Goal: Participate in discussion: Engage in conversation with other users on a specific topic

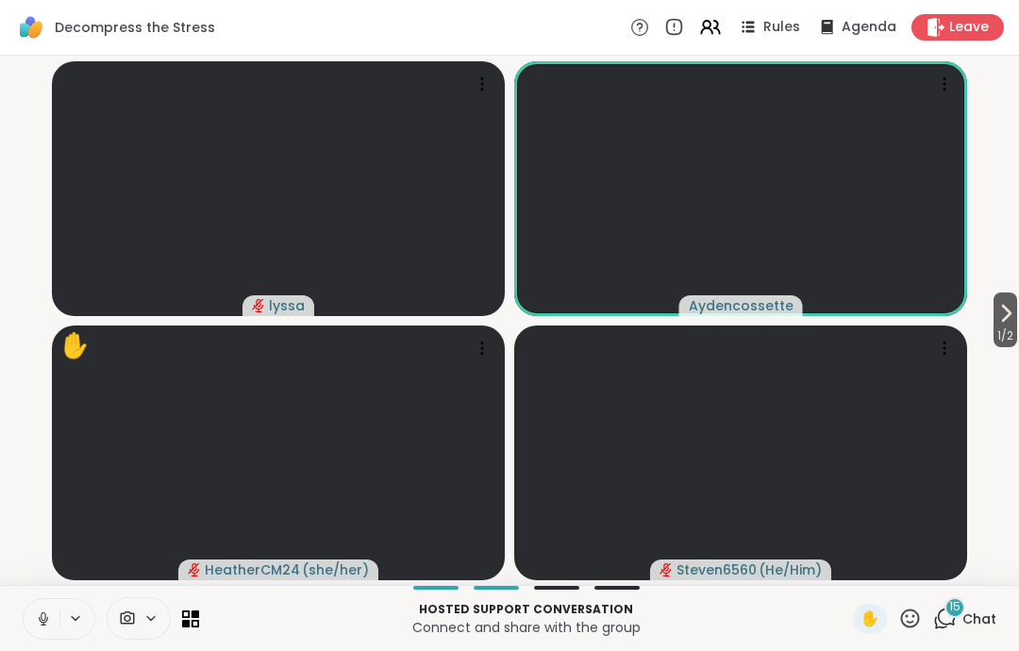
click at [47, 614] on icon at bounding box center [43, 618] width 17 height 17
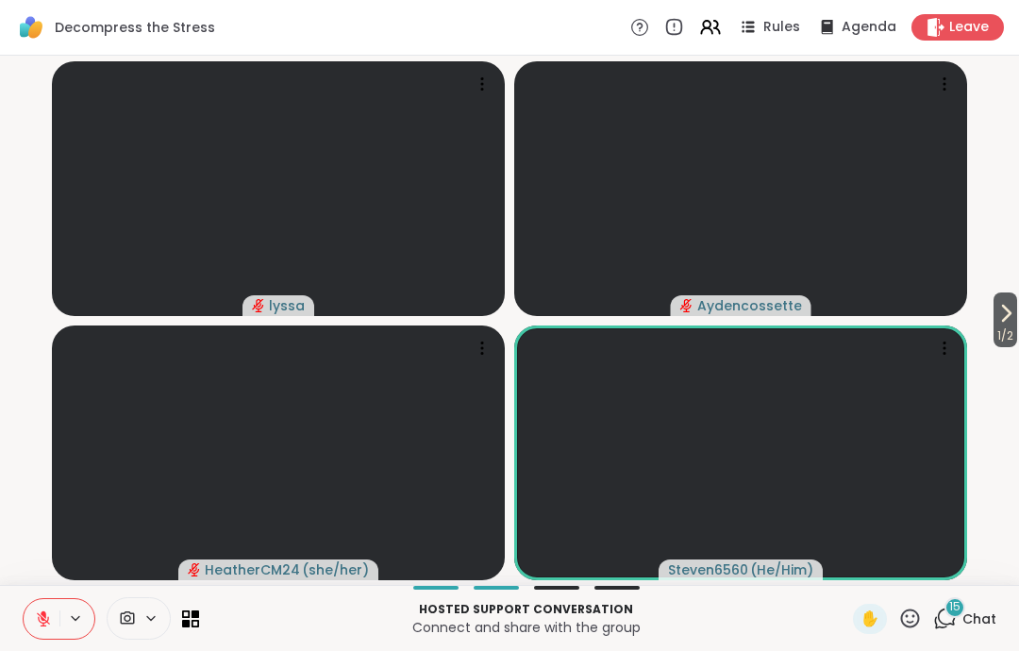
click at [38, 617] on icon at bounding box center [43, 618] width 17 height 17
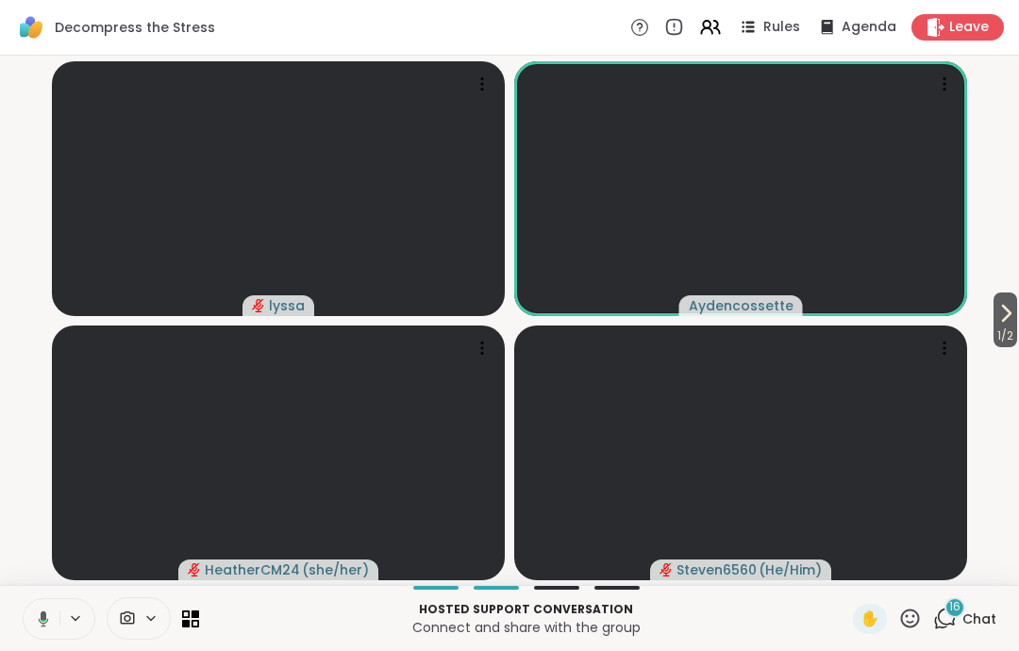
click at [38, 614] on icon at bounding box center [40, 618] width 17 height 17
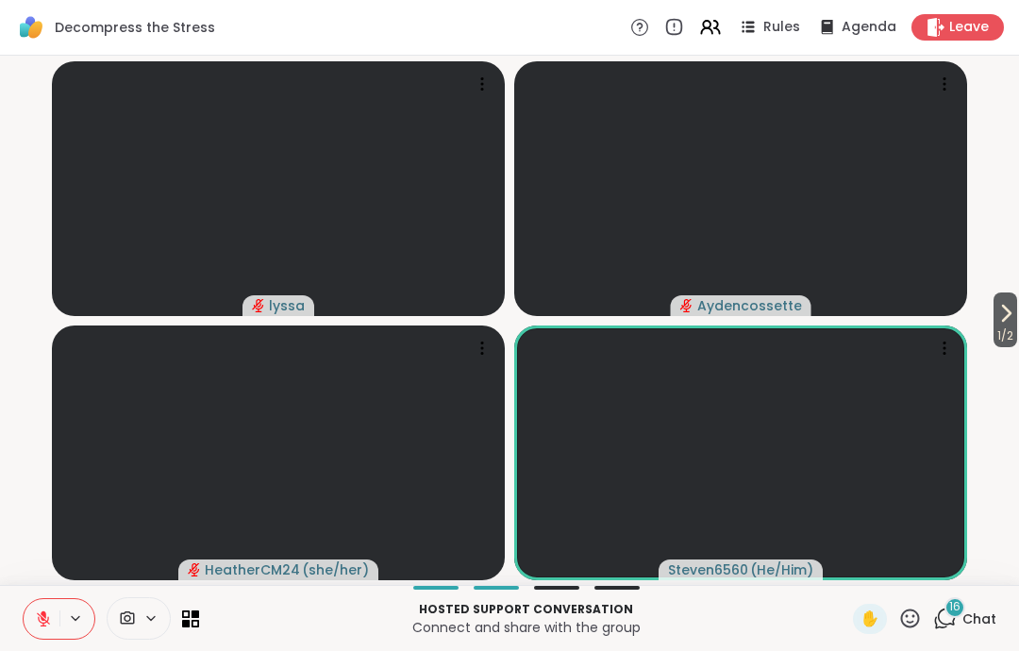
click at [42, 623] on icon at bounding box center [43, 618] width 13 height 13
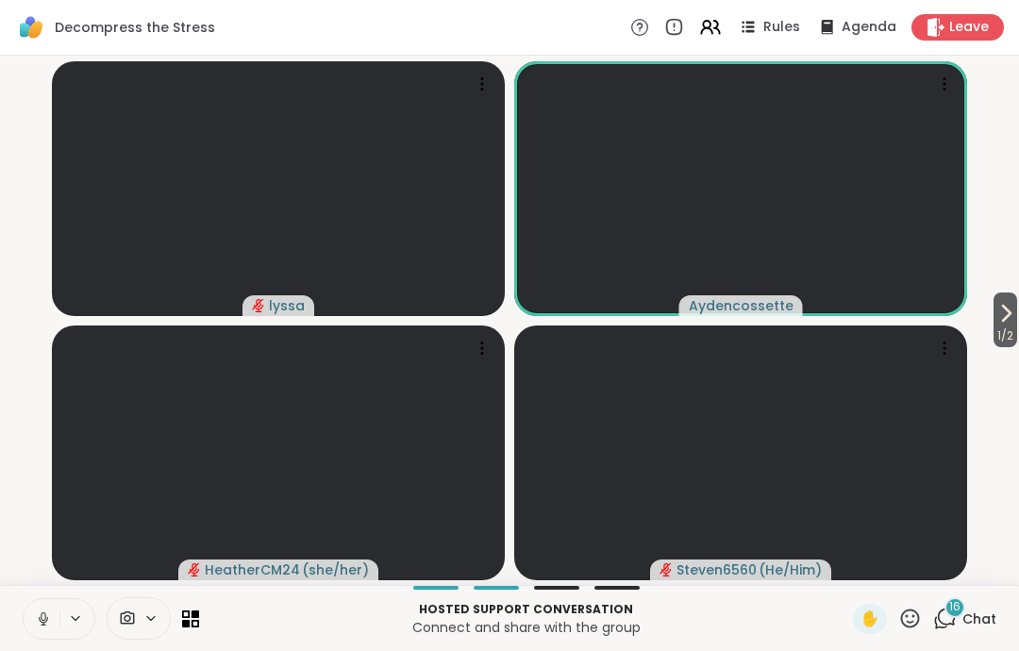
click at [38, 632] on button at bounding box center [42, 619] width 36 height 40
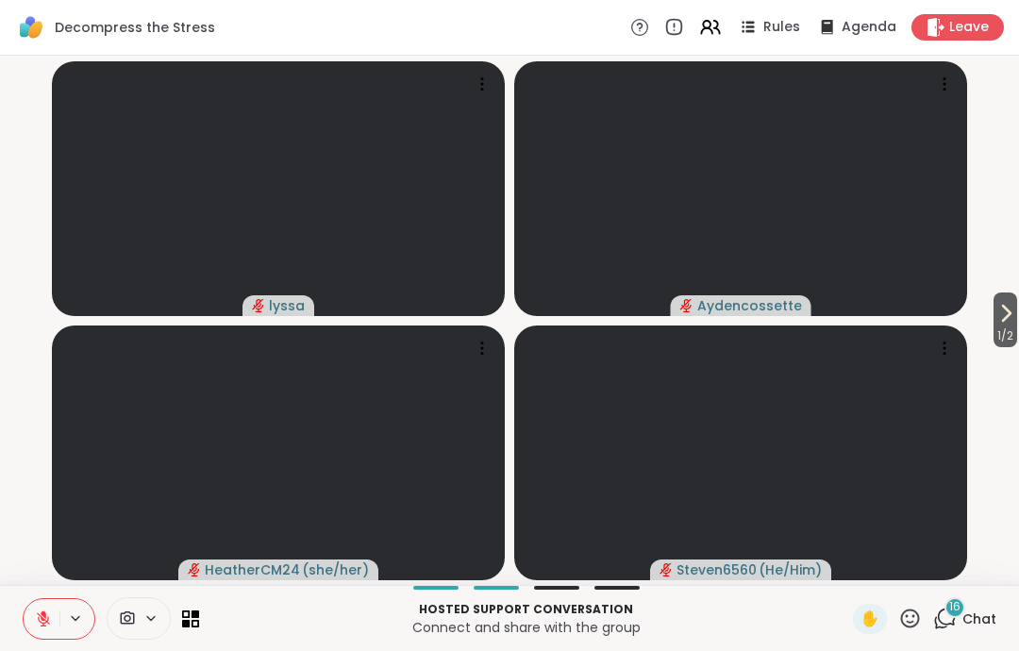
click at [42, 619] on icon at bounding box center [43, 618] width 13 height 13
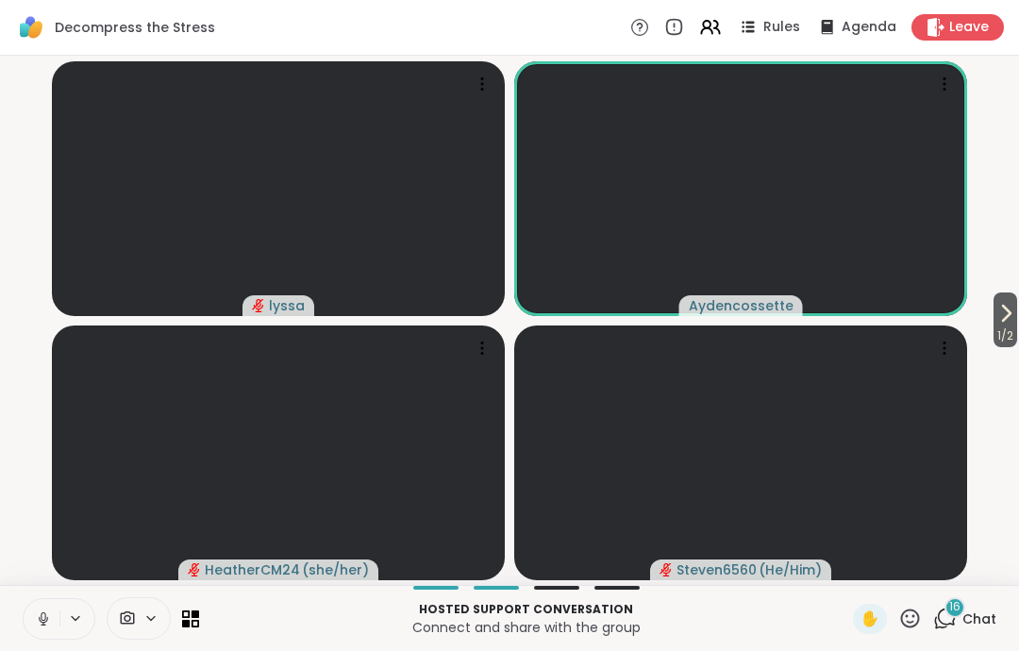
click at [40, 624] on icon at bounding box center [43, 618] width 17 height 17
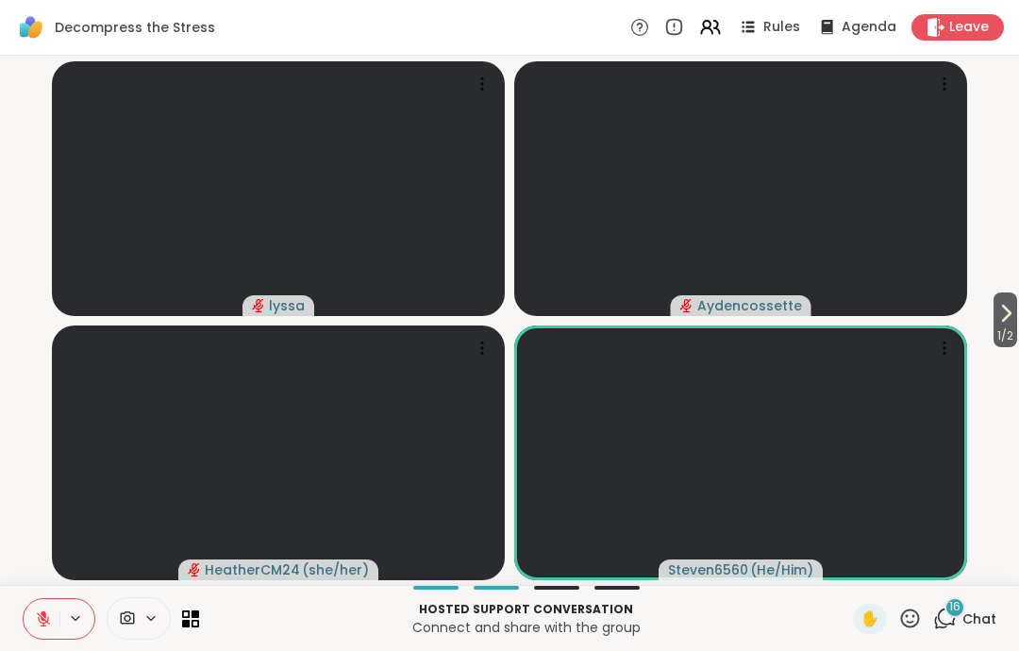
click at [46, 611] on icon at bounding box center [43, 618] width 17 height 17
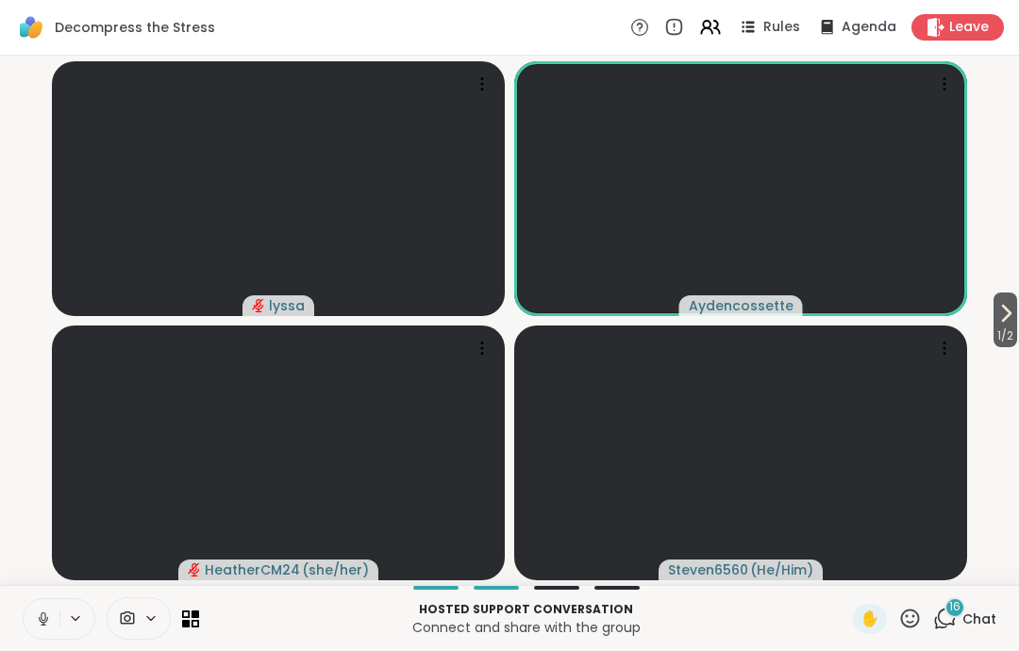
click at [38, 625] on icon at bounding box center [43, 618] width 17 height 17
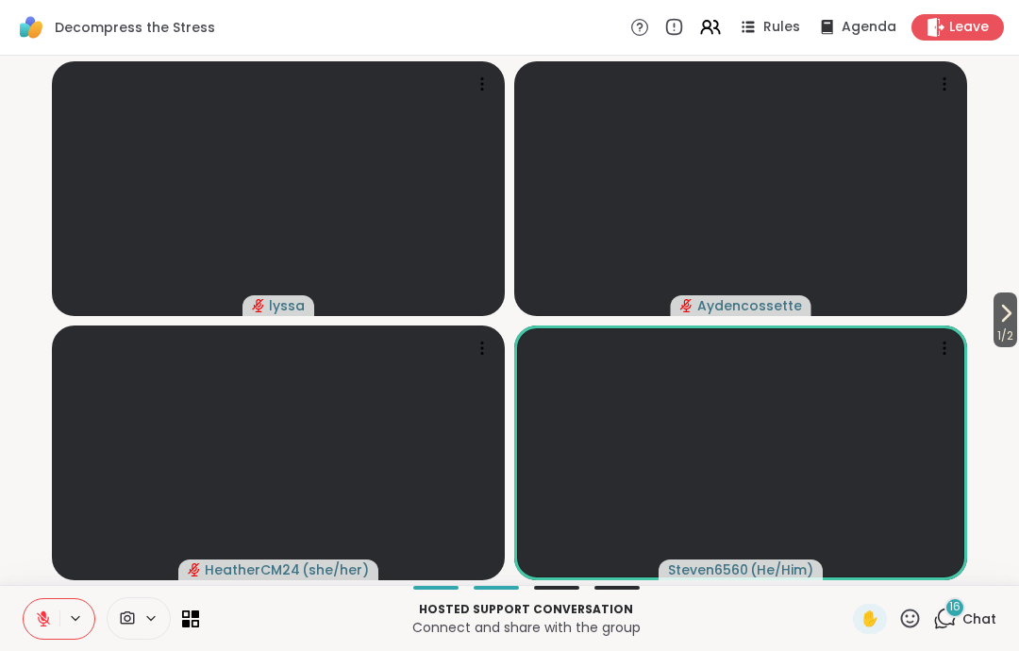
click at [29, 613] on button at bounding box center [42, 619] width 36 height 40
click at [40, 618] on icon at bounding box center [43, 619] width 9 height 6
click at [38, 613] on icon at bounding box center [43, 618] width 13 height 13
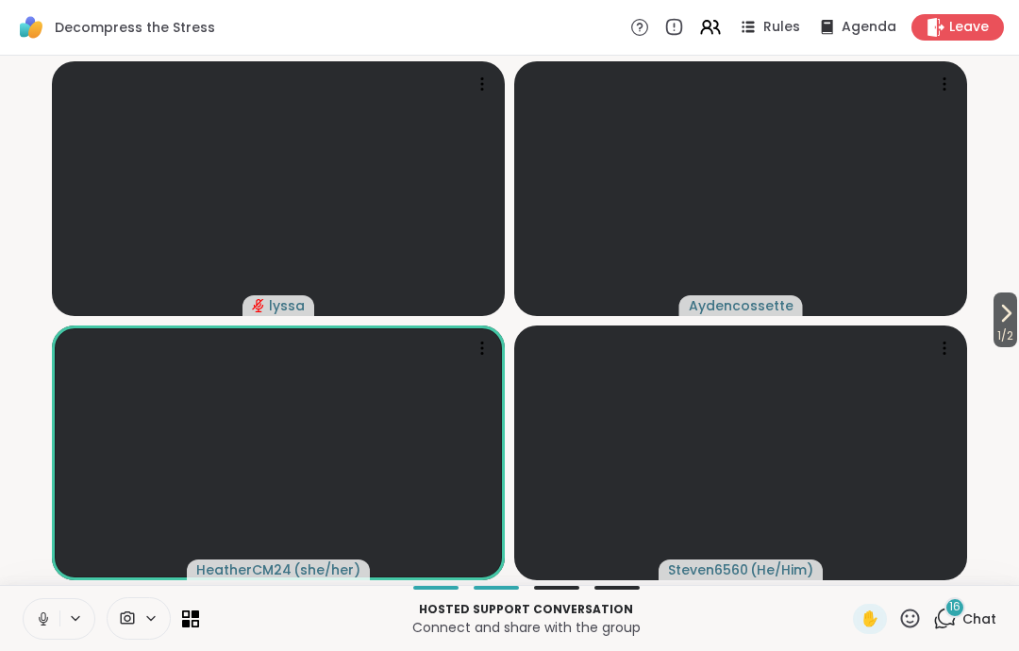
click at [37, 618] on icon at bounding box center [43, 618] width 17 height 17
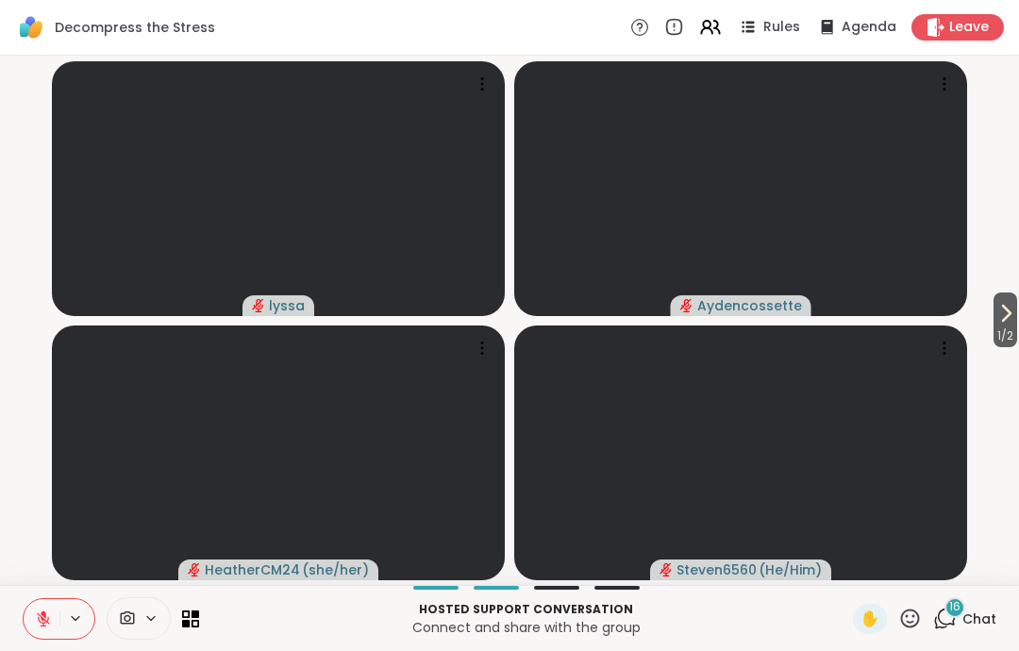
click at [42, 619] on icon at bounding box center [43, 618] width 13 height 13
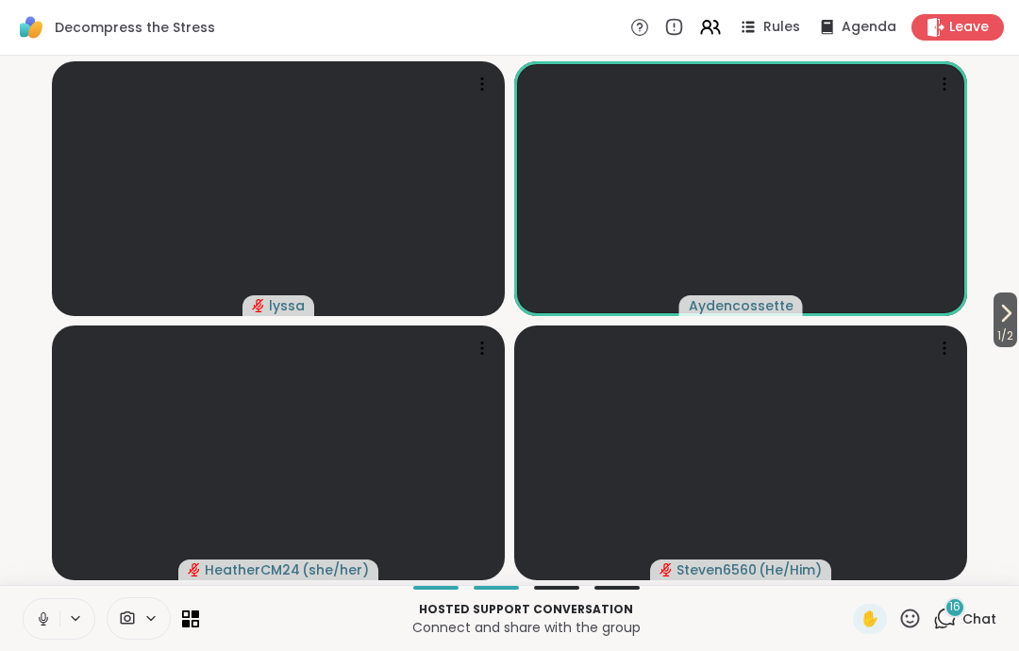
click at [38, 620] on icon at bounding box center [43, 618] width 17 height 17
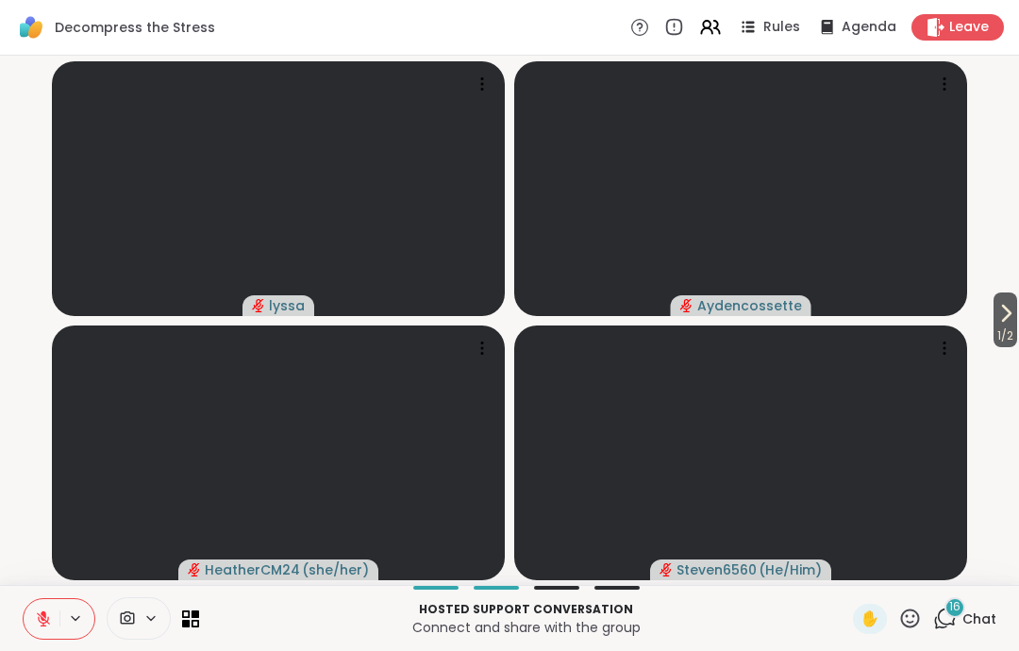
click at [34, 631] on button at bounding box center [42, 619] width 36 height 40
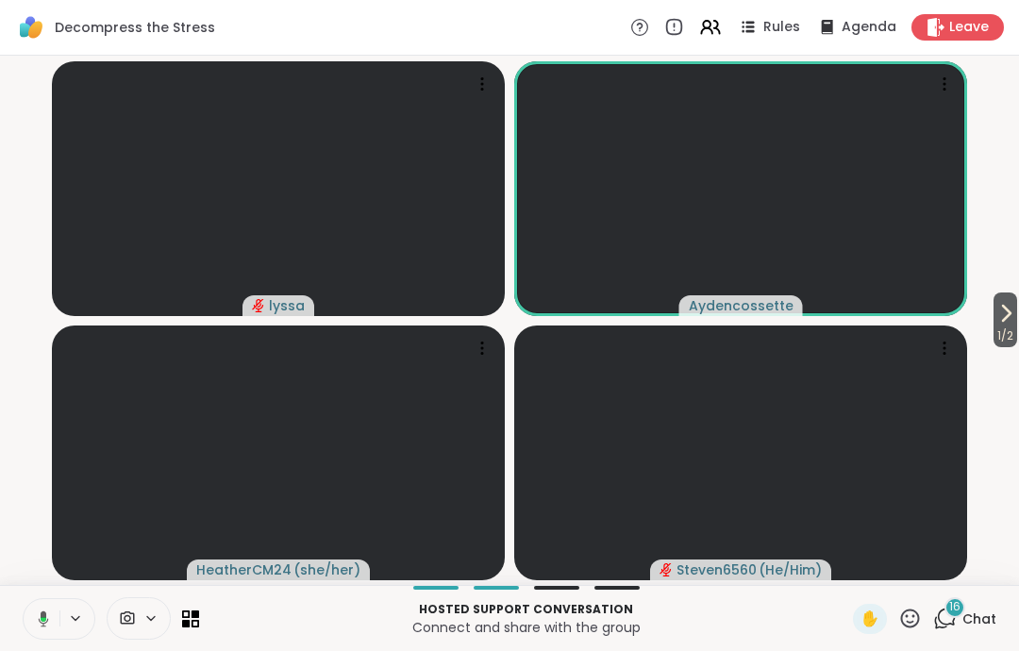
click at [34, 623] on icon at bounding box center [40, 618] width 17 height 17
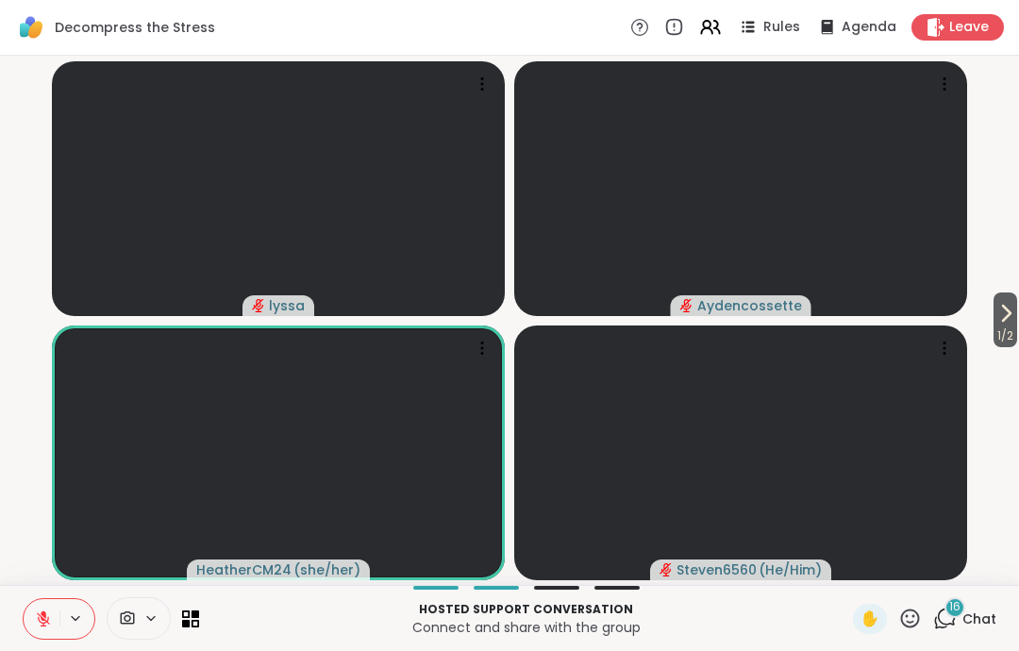
click at [49, 635] on button at bounding box center [42, 619] width 36 height 40
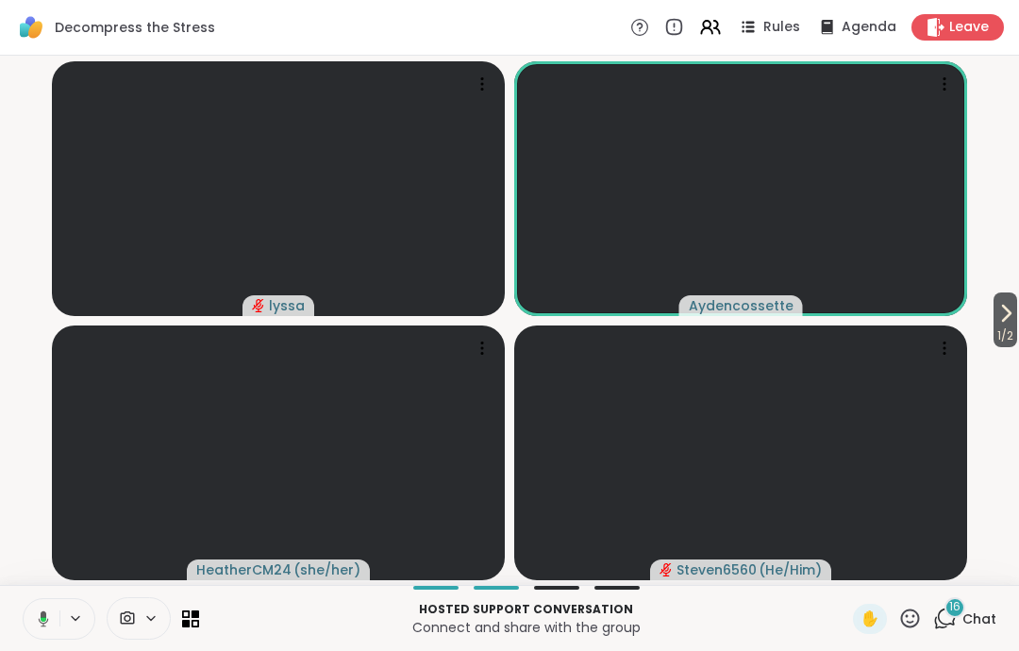
click at [49, 617] on button at bounding box center [40, 619] width 39 height 40
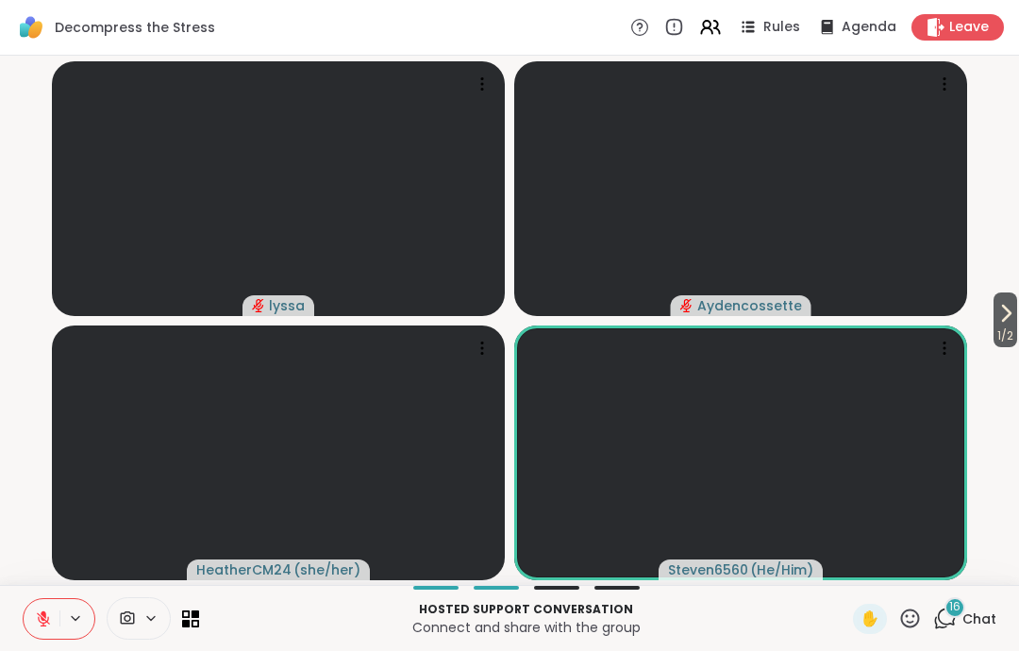
click at [38, 628] on button at bounding box center [42, 619] width 36 height 40
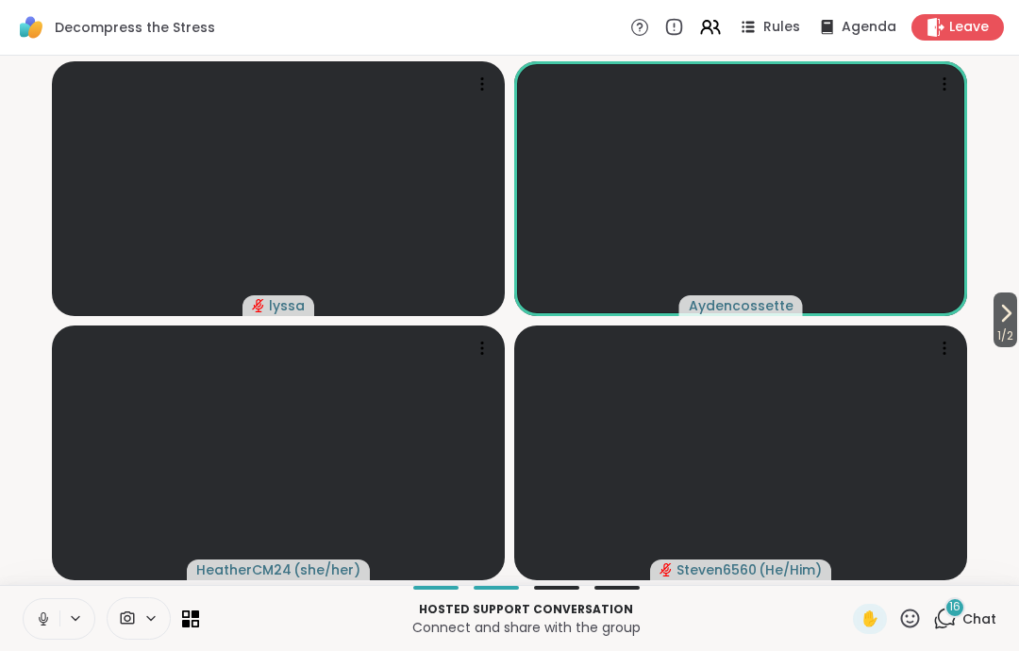
click at [29, 607] on button at bounding box center [42, 619] width 36 height 40
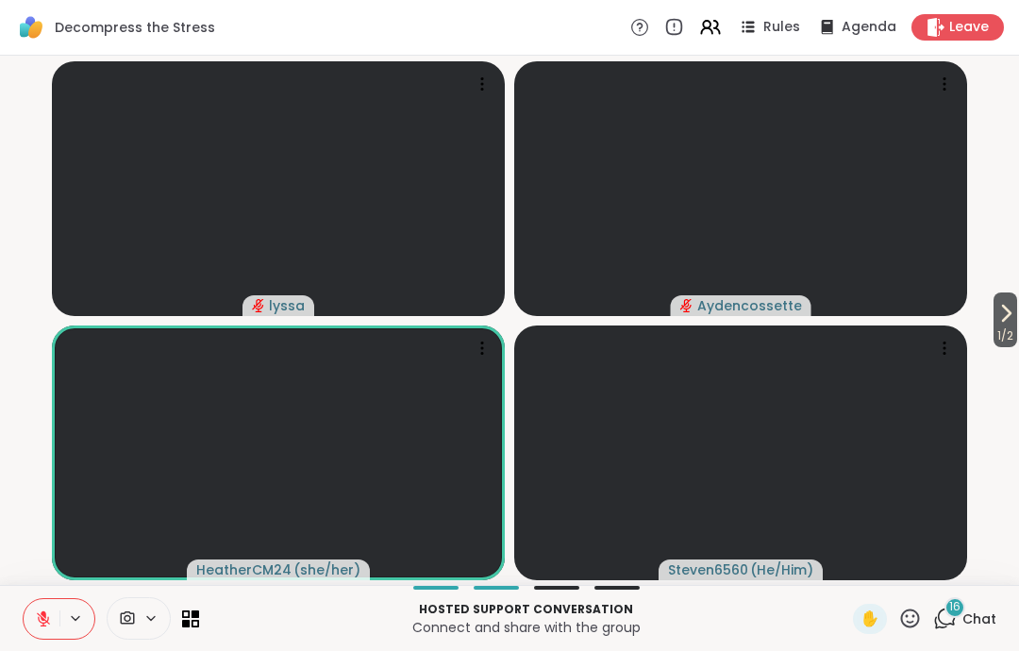
click at [36, 633] on button at bounding box center [42, 619] width 36 height 40
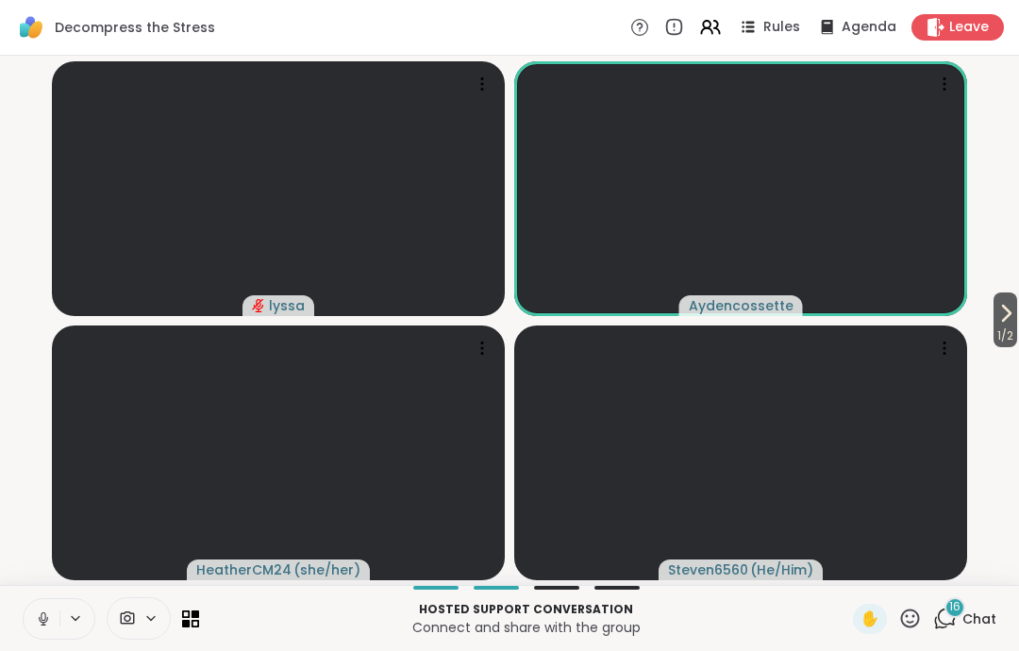
click at [36, 618] on icon at bounding box center [43, 618] width 17 height 17
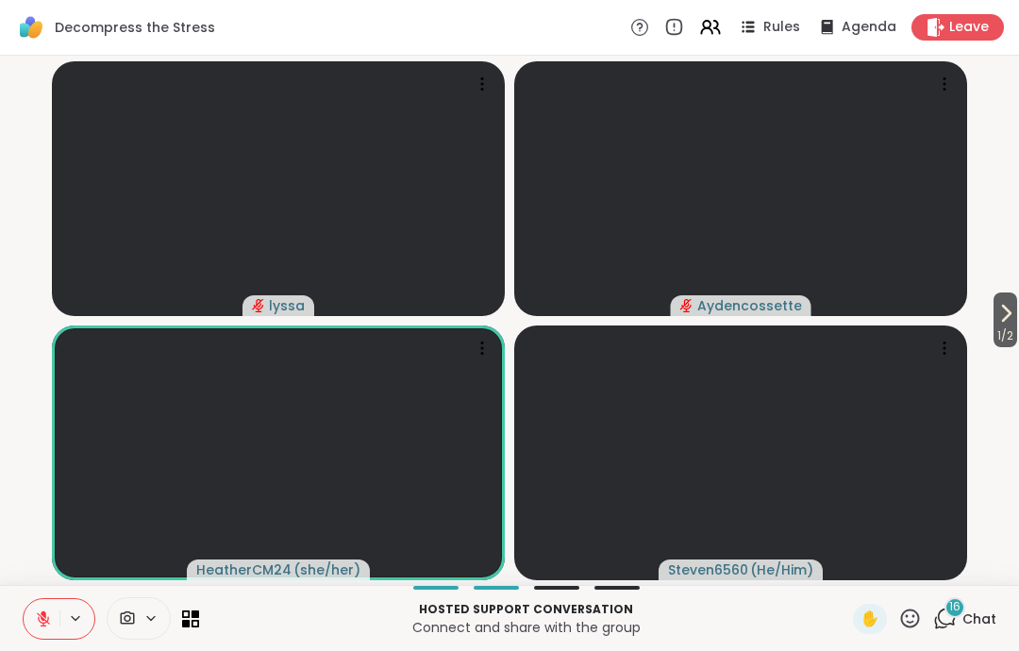
click at [46, 626] on icon at bounding box center [43, 618] width 17 height 17
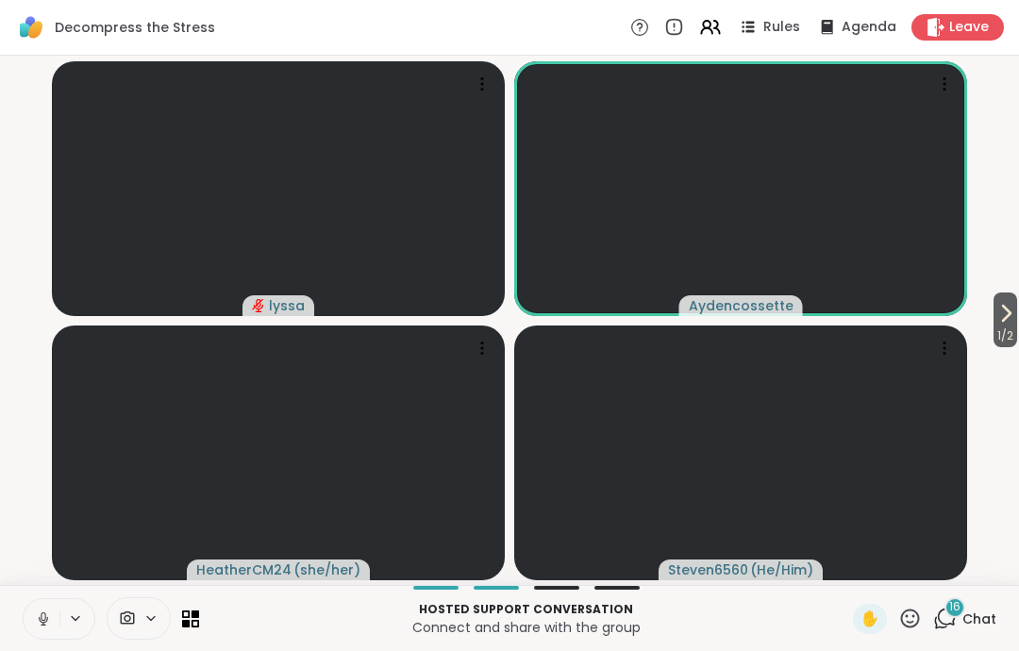
click at [36, 615] on icon at bounding box center [43, 618] width 17 height 17
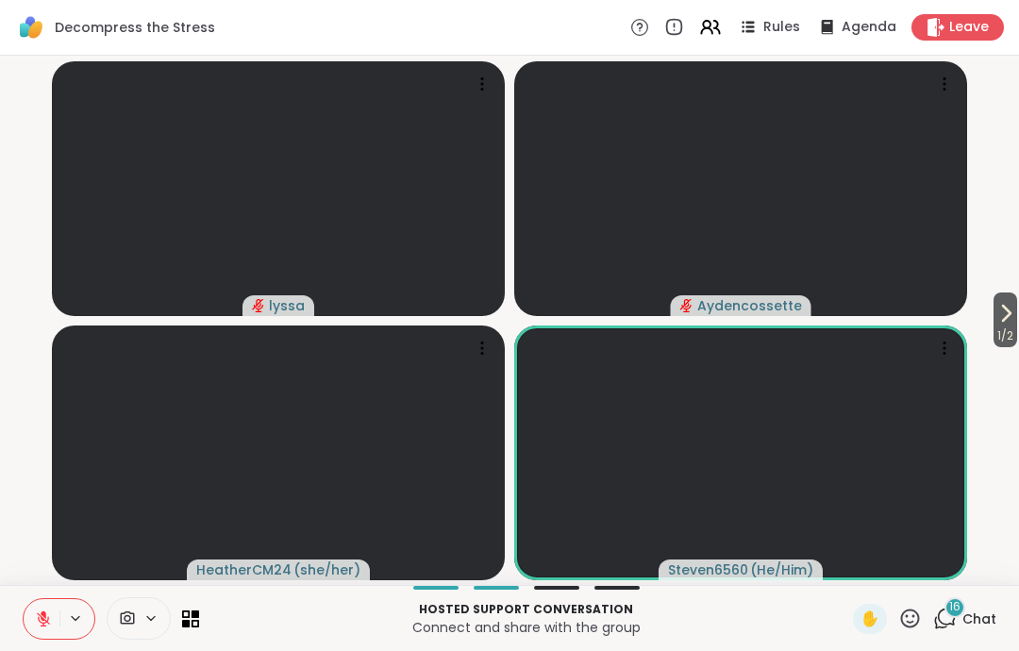
click at [29, 619] on button at bounding box center [42, 619] width 36 height 40
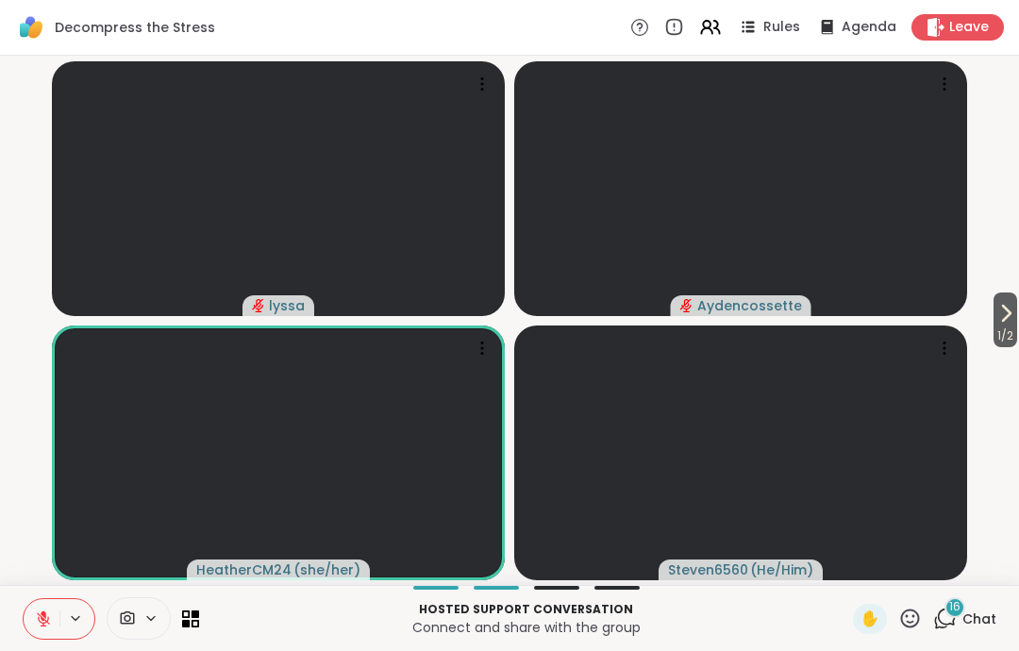
click at [27, 612] on button at bounding box center [42, 619] width 36 height 40
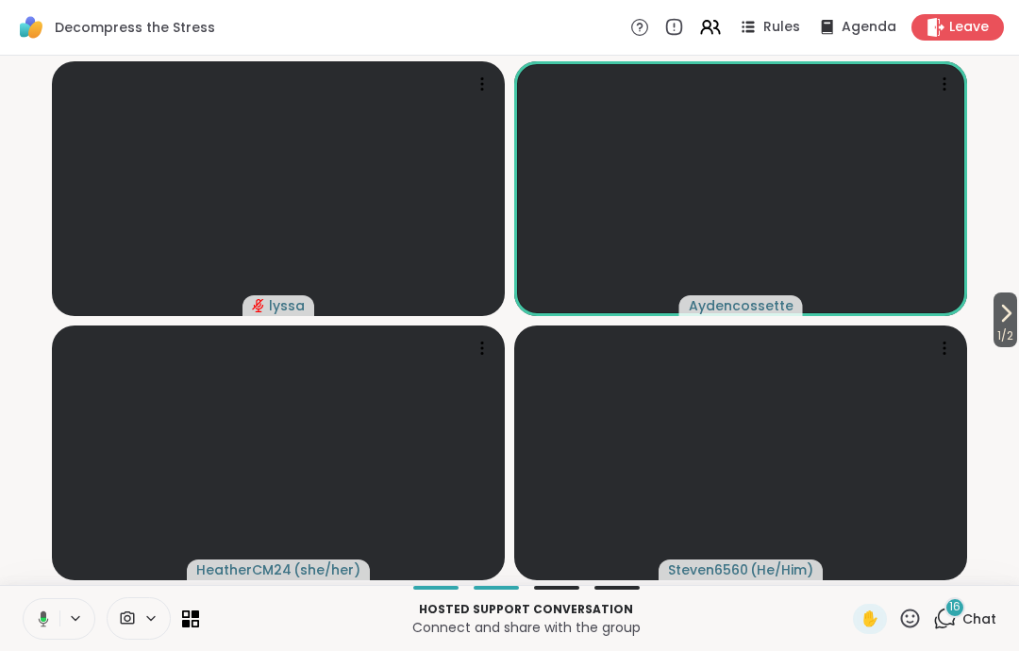
click at [42, 631] on button at bounding box center [40, 619] width 39 height 40
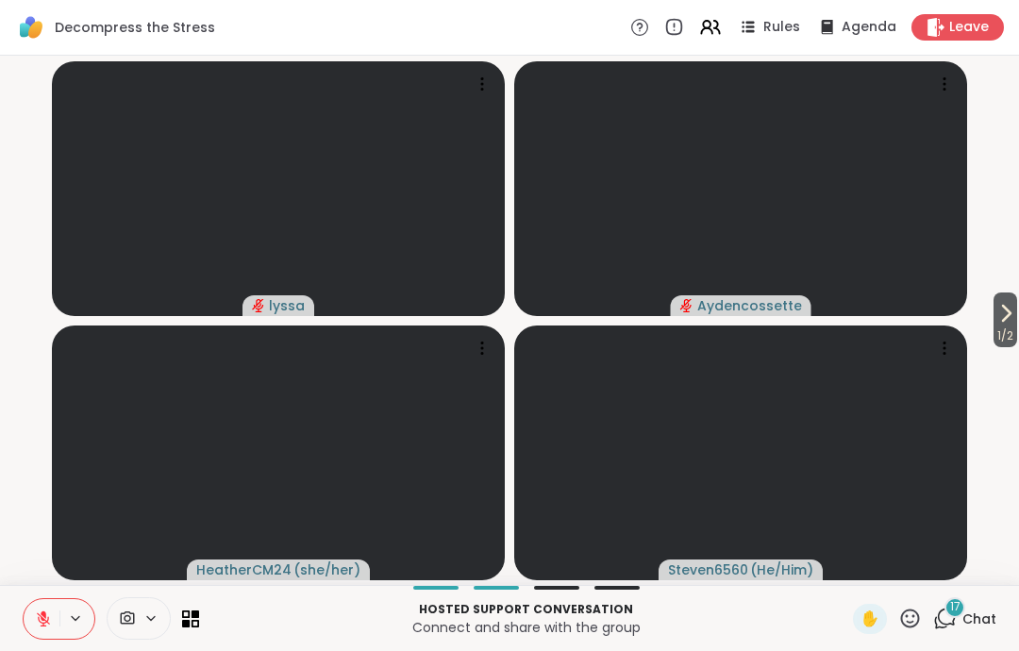
click at [35, 617] on icon at bounding box center [43, 618] width 17 height 17
click at [40, 621] on icon at bounding box center [43, 618] width 17 height 17
click at [993, 307] on button "1 / 2" at bounding box center [1005, 319] width 24 height 55
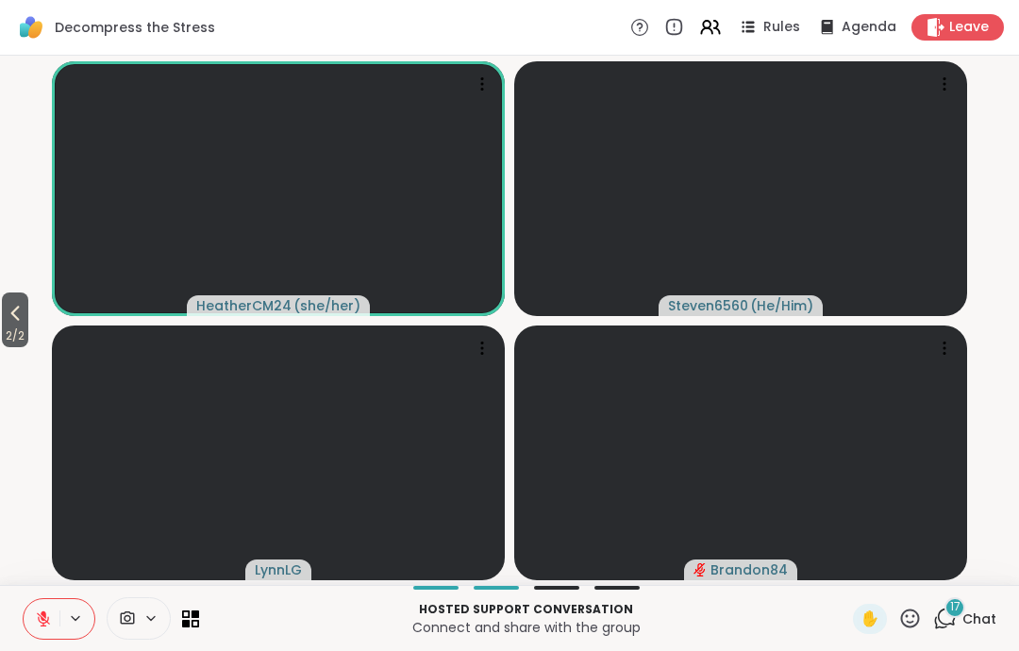
click at [22, 345] on span "2 / 2" at bounding box center [15, 335] width 26 height 23
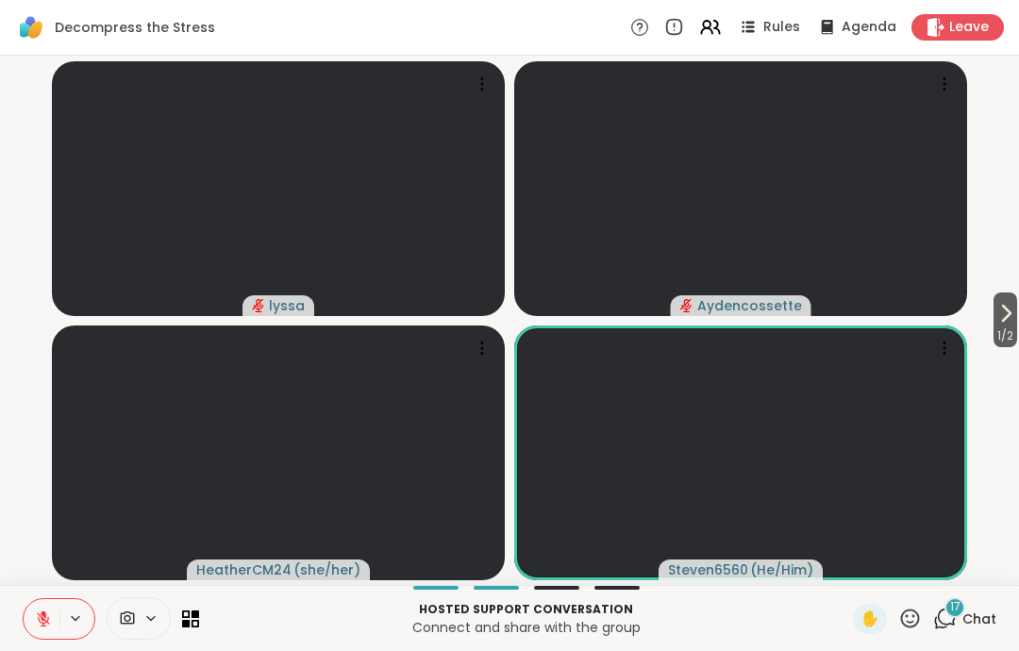
click at [49, 605] on button at bounding box center [42, 619] width 36 height 40
click at [36, 623] on icon at bounding box center [43, 618] width 17 height 17
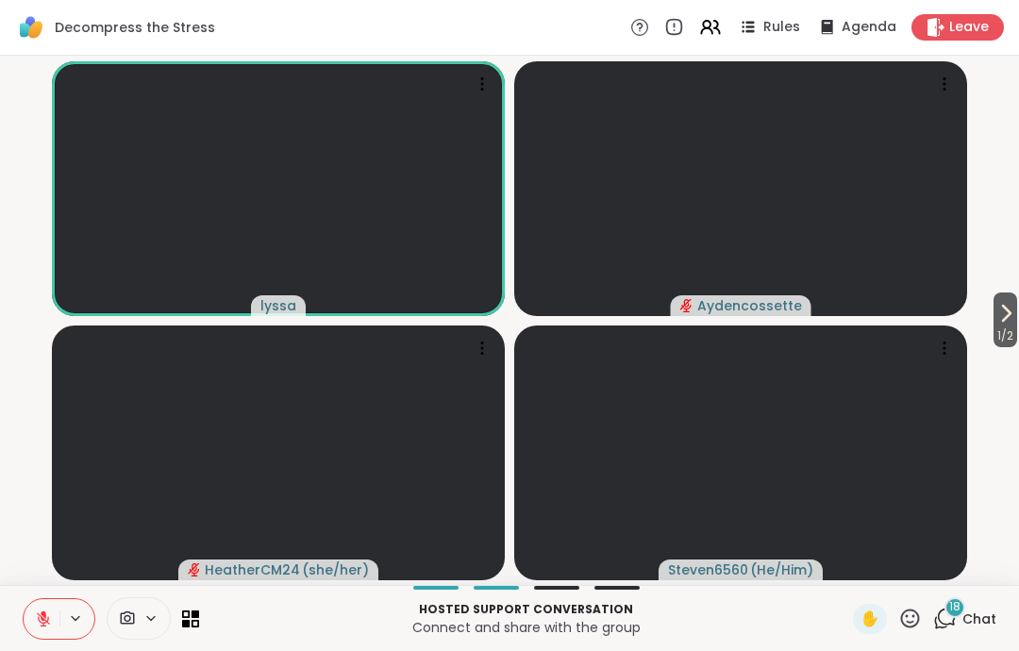
click at [976, 37] on span "Leave" at bounding box center [969, 27] width 40 height 19
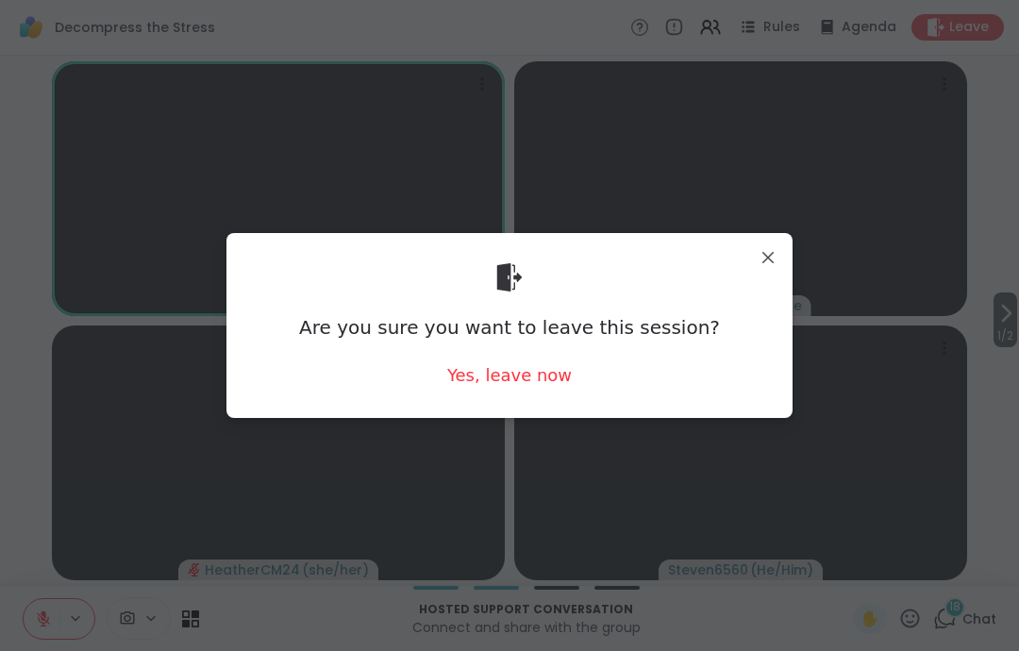
click at [537, 368] on div "Yes, leave now" at bounding box center [509, 375] width 125 height 24
